Goal: Communication & Community: Answer question/provide support

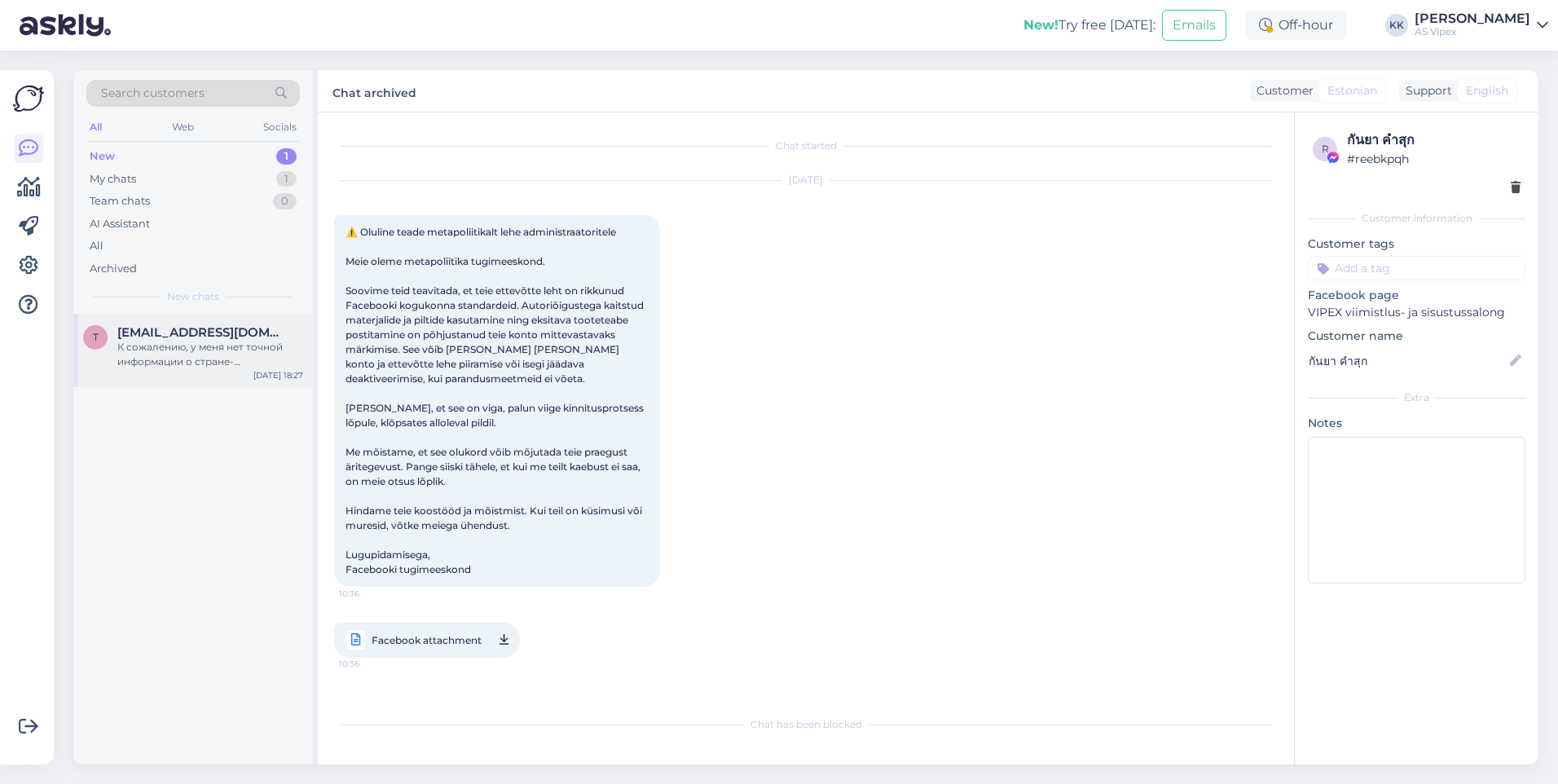
click at [245, 324] on div "t [EMAIL_ADDRESS][DOMAIN_NAME] К сожалению, у меня нет точной информации о стра…" at bounding box center [193, 350] width 239 height 73
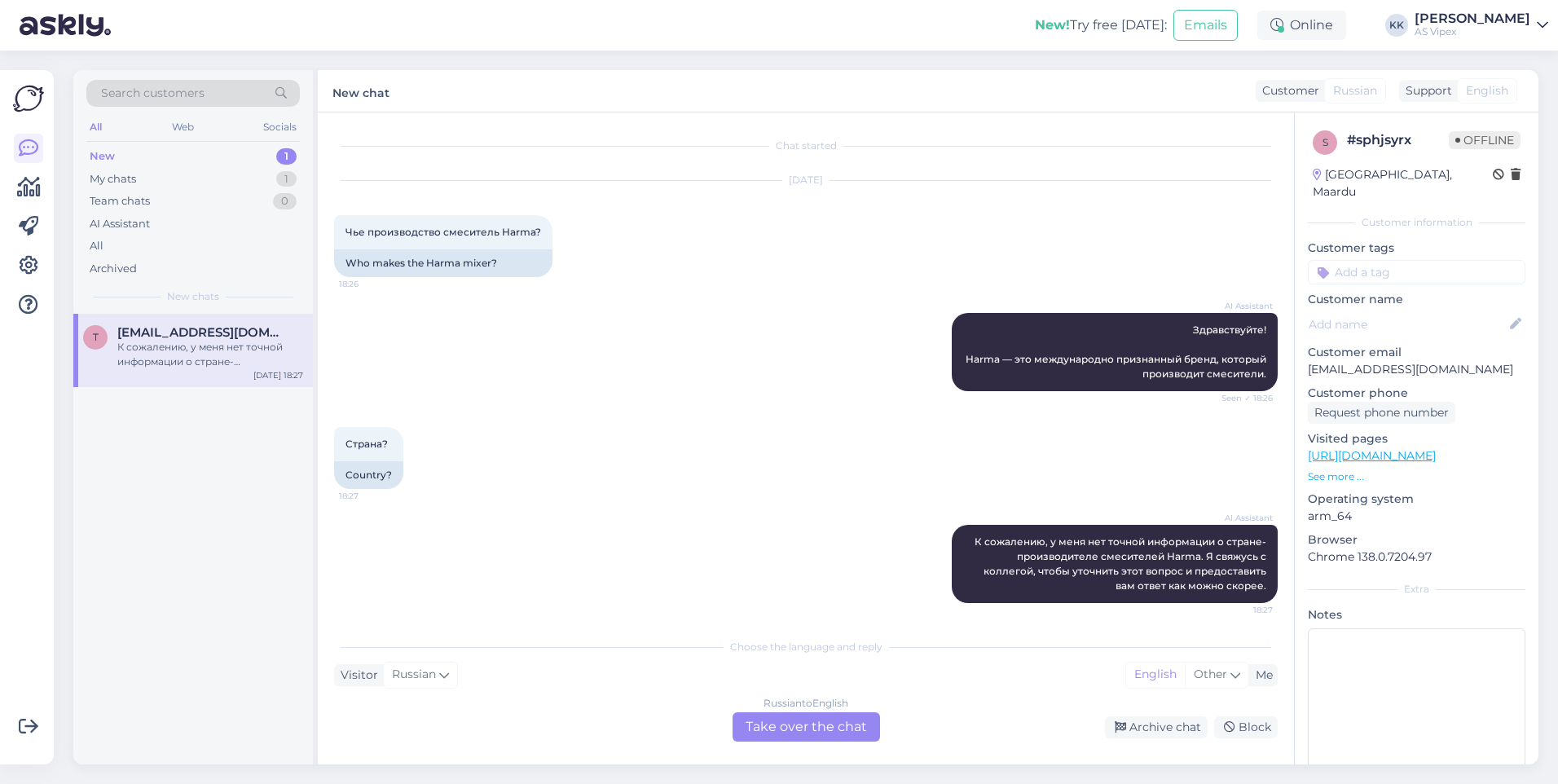
scroll to position [6, 0]
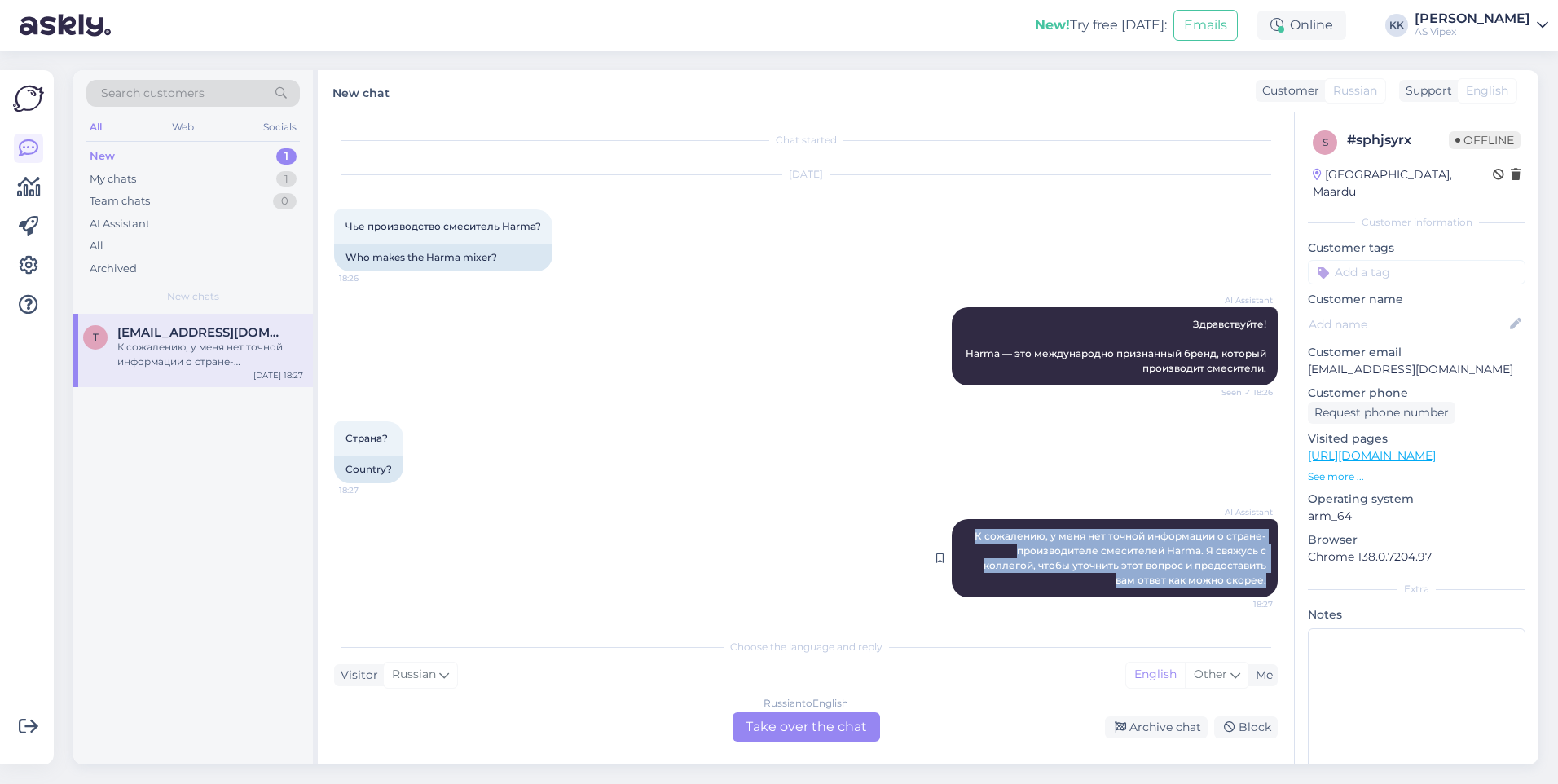
drag, startPoint x: 1258, startPoint y: 586, endPoint x: 951, endPoint y: 528, distance: 312.4
click at [952, 528] on div "AI Assistant К сожалению, у меня нет точной информации о стране-производителе с…" at bounding box center [1114, 558] width 326 height 78
copy span "К сожалению, у меня нет точной информации о стране-производителе смесителей Har…"
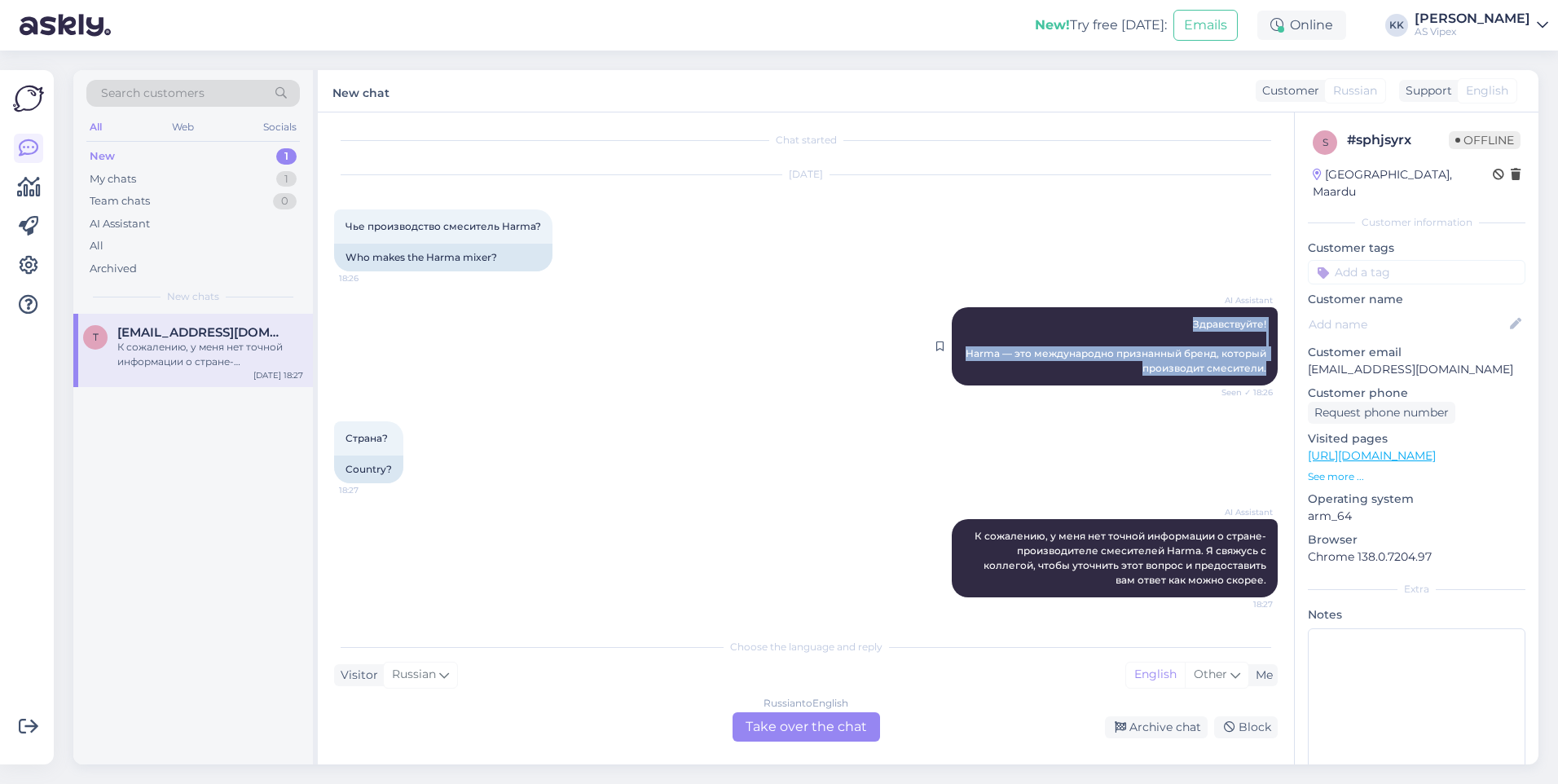
drag, startPoint x: 1180, startPoint y: 323, endPoint x: 1261, endPoint y: 371, distance: 94.2
click at [1261, 371] on div "AI Assistant Здравствуйте! Harma — это международно признанный бренд, который п…" at bounding box center [1114, 346] width 326 height 78
copy span "Здравствуйте! Harma — это международно признанный бренд, который производит сме…"
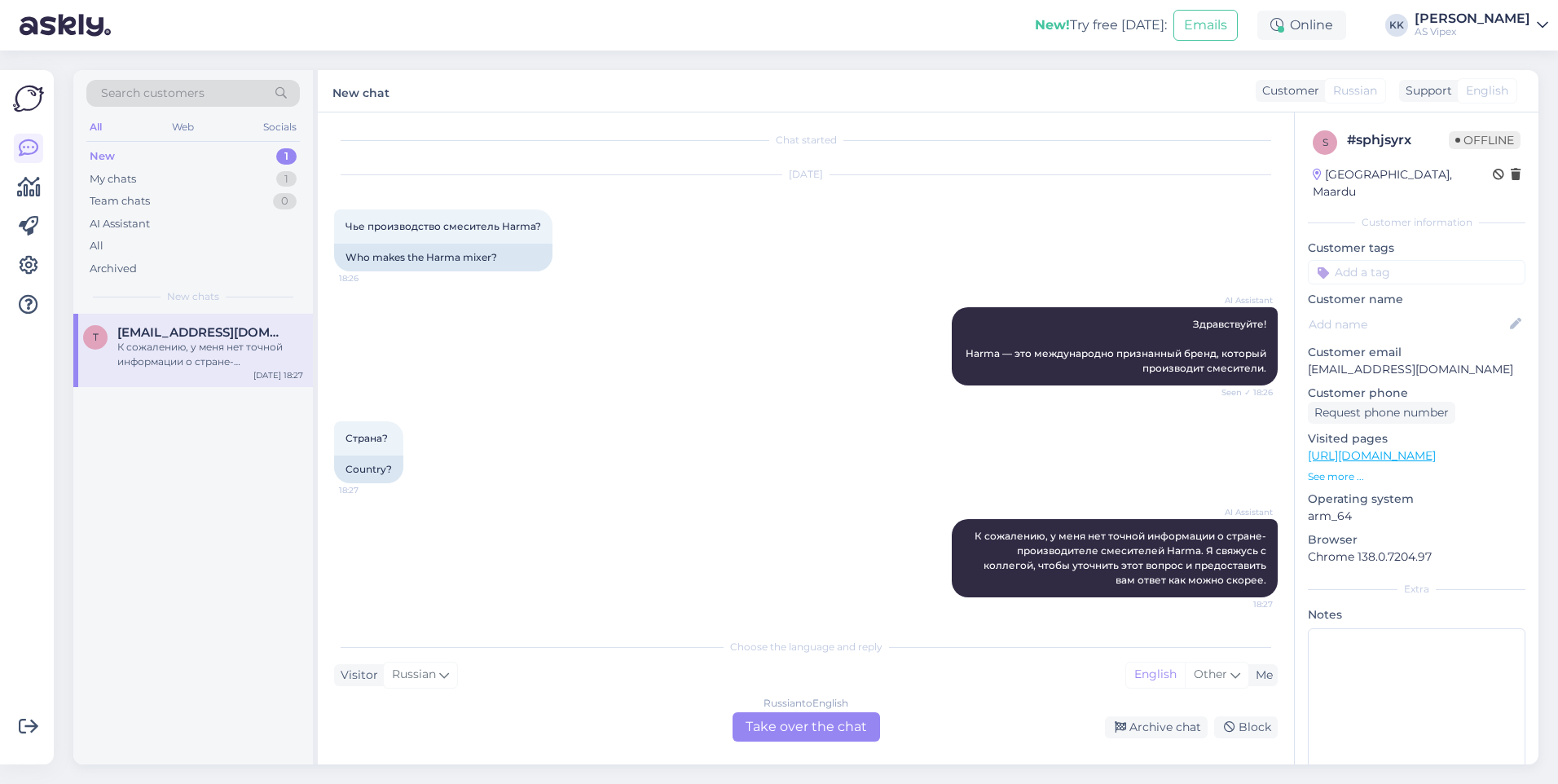
click at [824, 727] on div "Russian to English Take over the chat" at bounding box center [806, 727] width 148 height 29
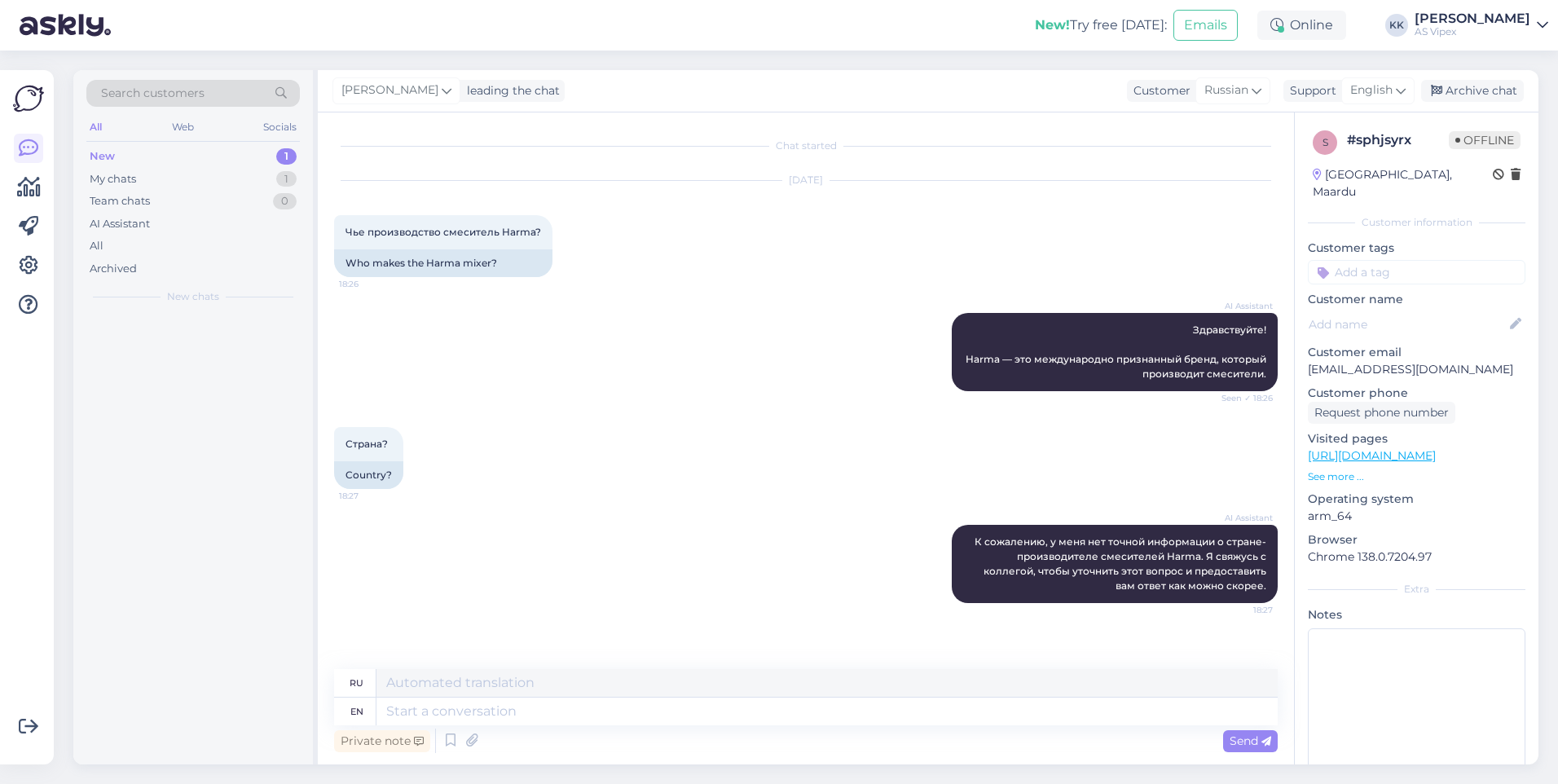
scroll to position [0, 0]
click at [779, 720] on textarea at bounding box center [826, 712] width 901 height 28
click at [208, 271] on div "Archived" at bounding box center [193, 269] width 214 height 23
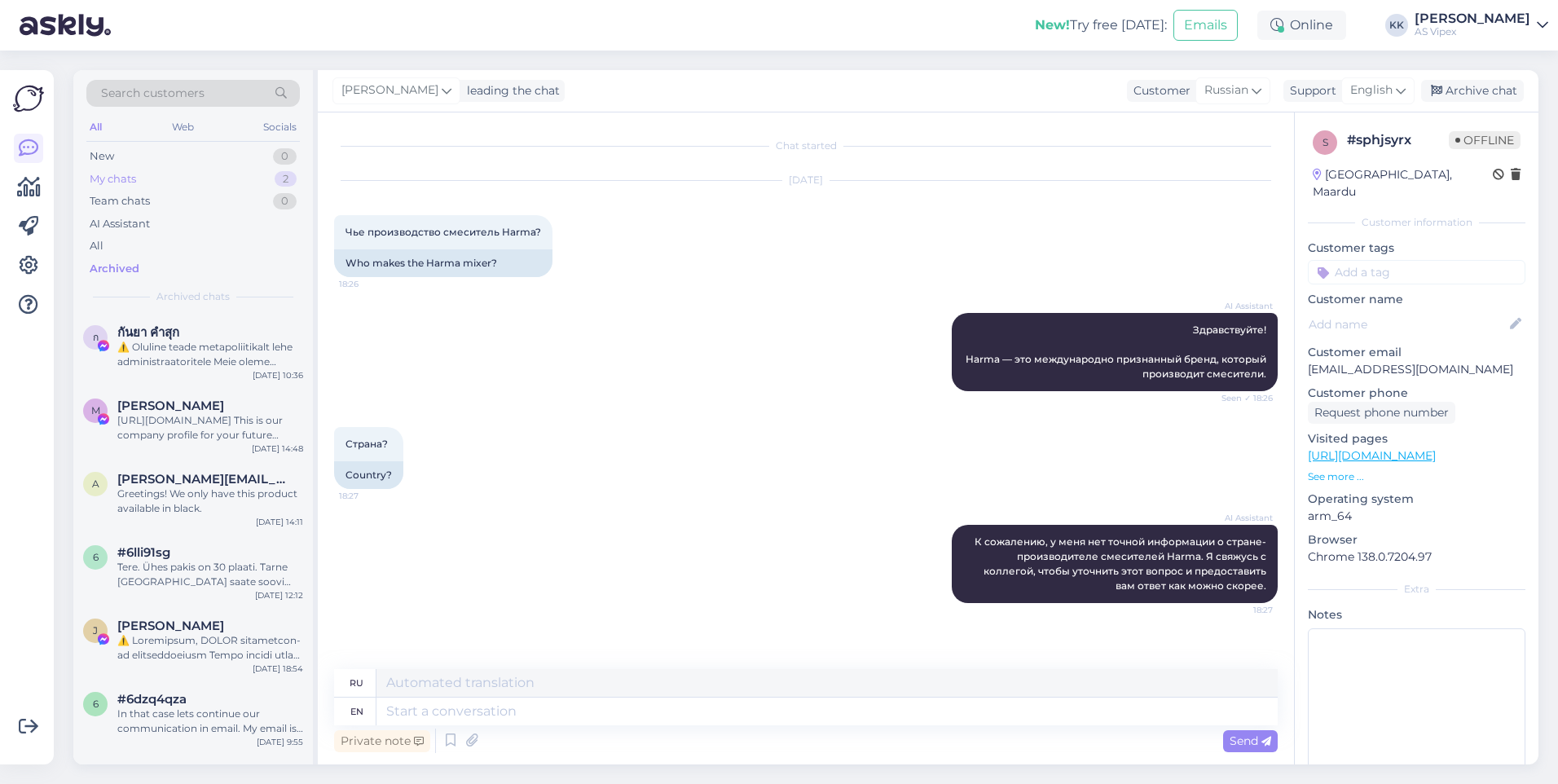
click at [175, 178] on div "My chats 2" at bounding box center [193, 179] width 214 height 23
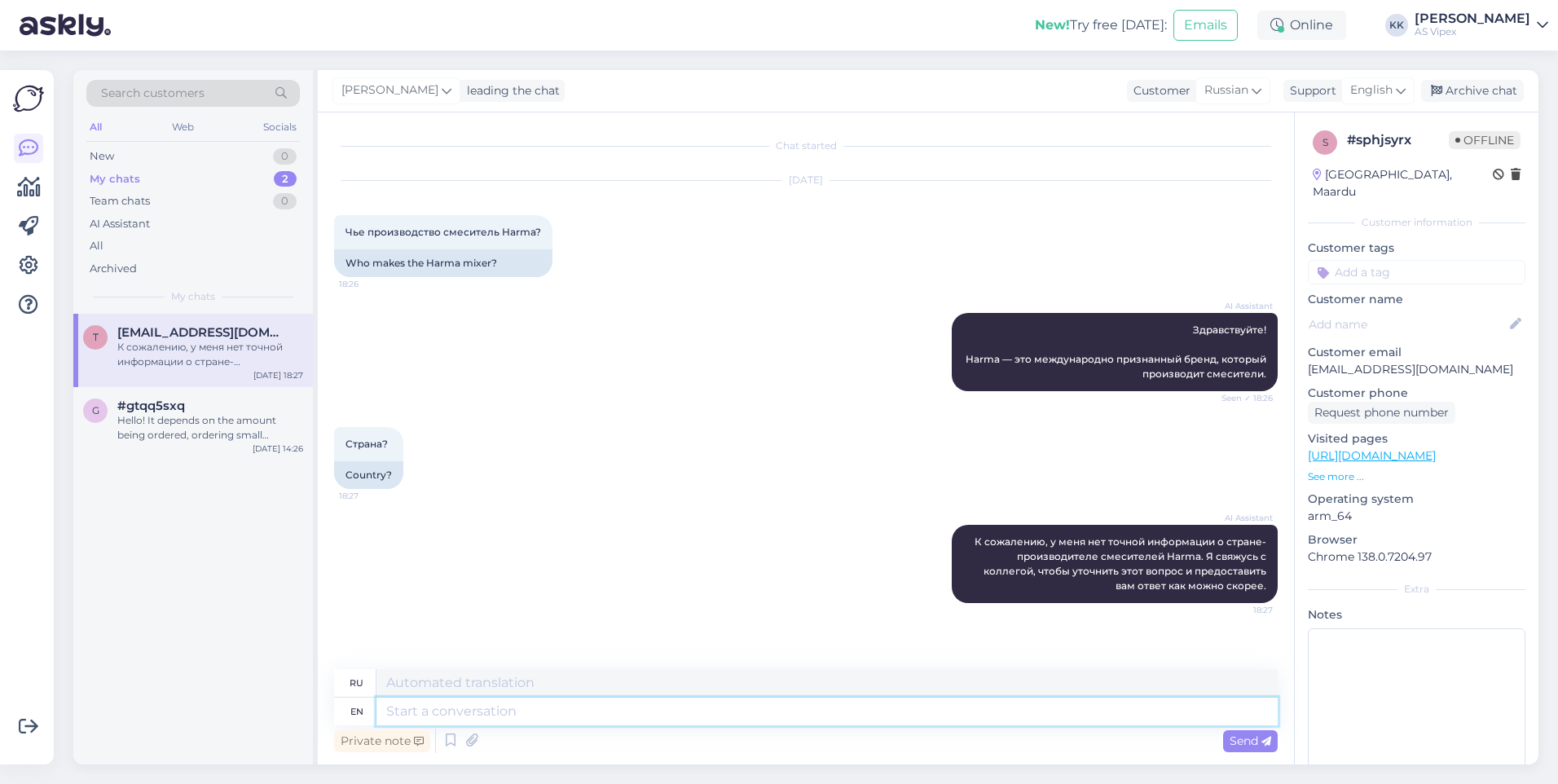
click at [540, 700] on textarea at bounding box center [826, 712] width 901 height 28
type textarea "Harma"
type textarea "Харма"
type textarea "Harma mixers a"
type textarea "Смесители Harma"
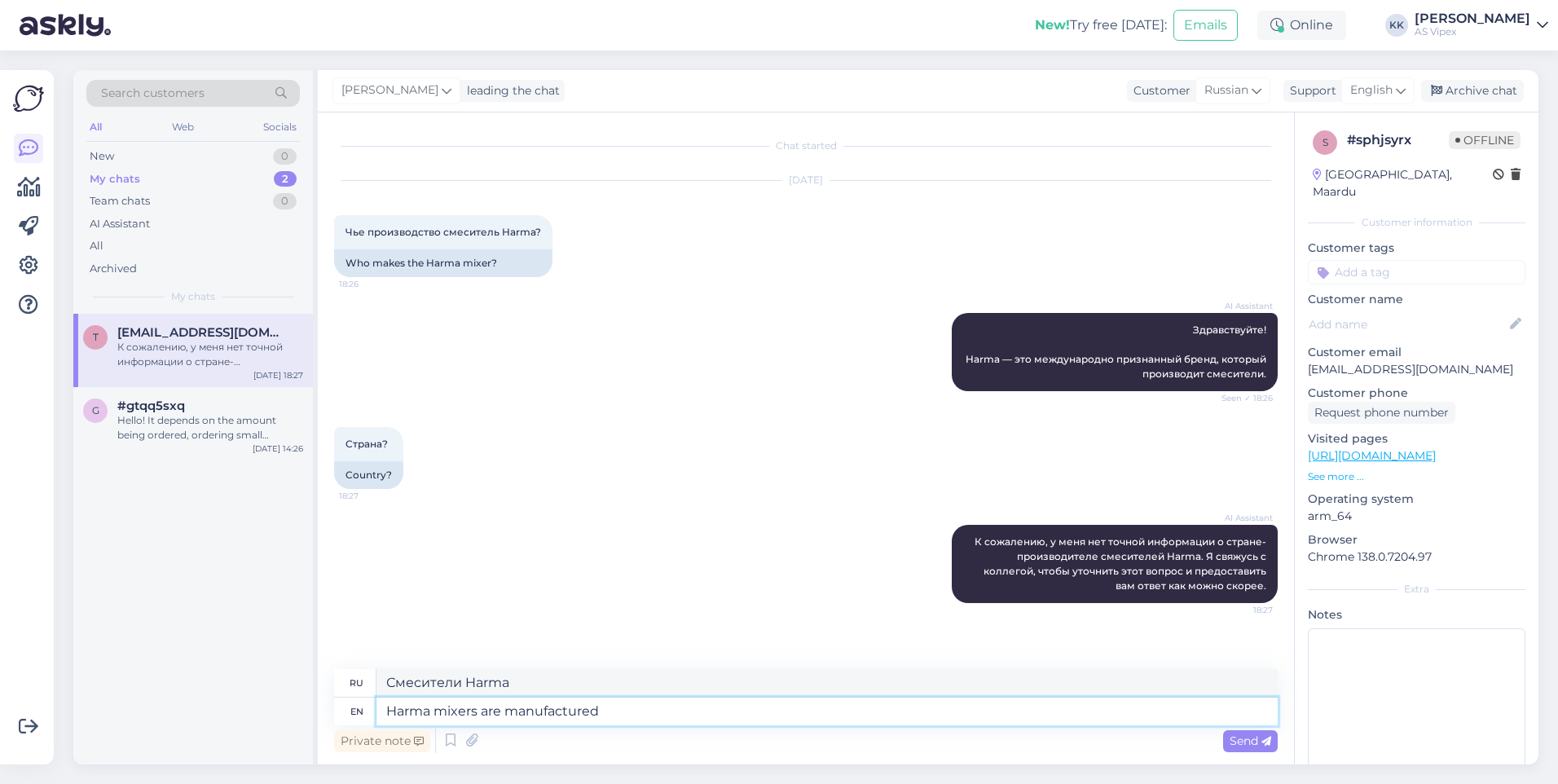
type textarea "Harma mixers are manufactured i"
type textarea "Смесители Harma производятся"
type textarea "Harma mixers are manufactured in"
type textarea "Смесители Harma производятся в"
type textarea "Harma mixers are manufactured in [GEOGRAPHIC_DATA]"
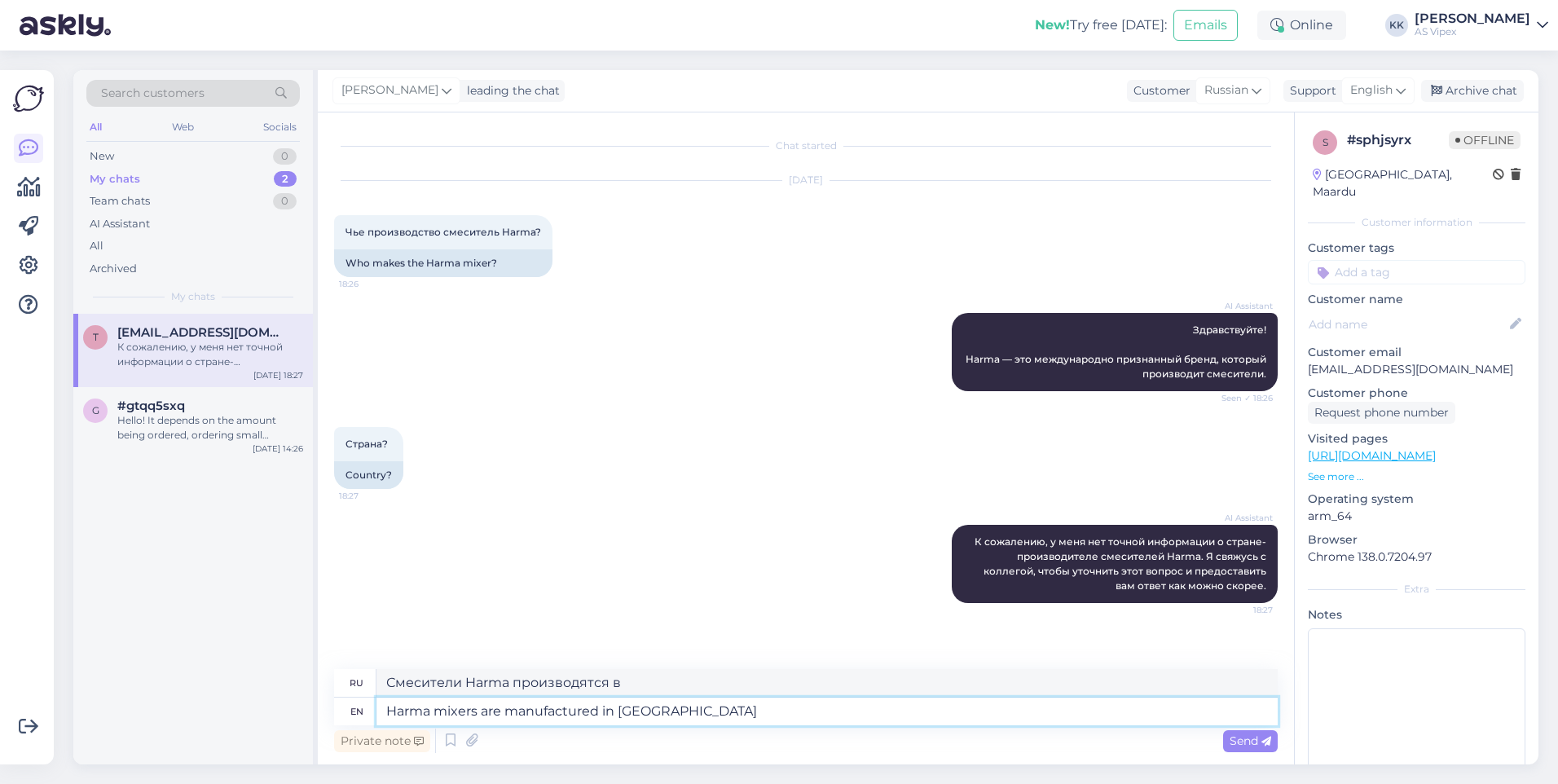
type textarea "Смесители Harma производятся в [GEOGRAPHIC_DATA]."
type textarea "Harma mixers are manufactured in [GEOGRAPHIC_DATA]."
click at [1259, 744] on span "Send" at bounding box center [1250, 741] width 41 height 15
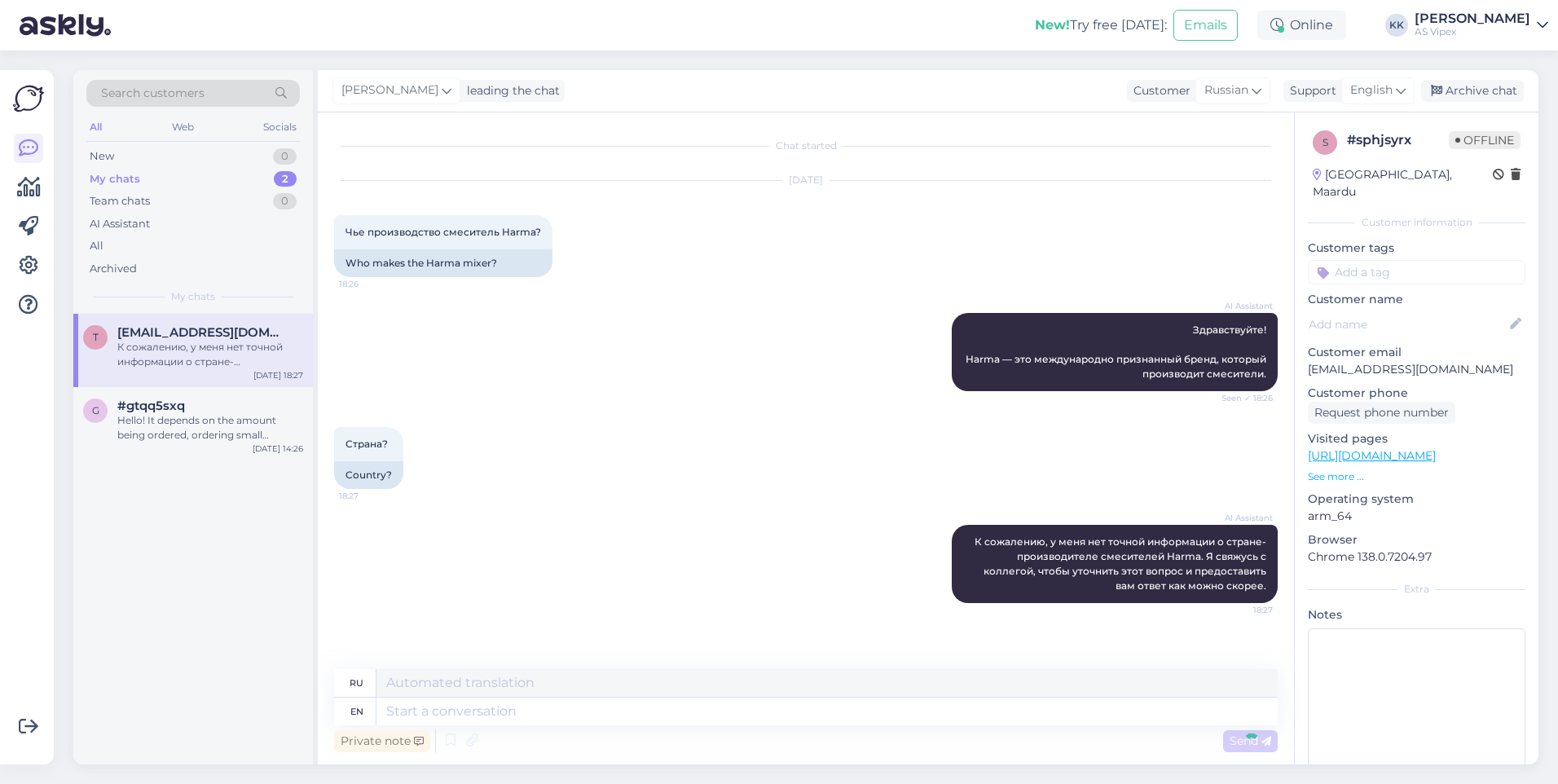
scroll to position [99, 0]
